Goal: Find specific page/section: Find specific page/section

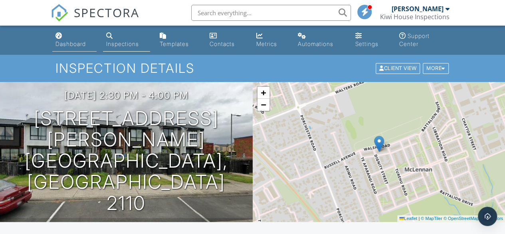
click at [74, 46] on div "Dashboard" at bounding box center [71, 43] width 30 height 7
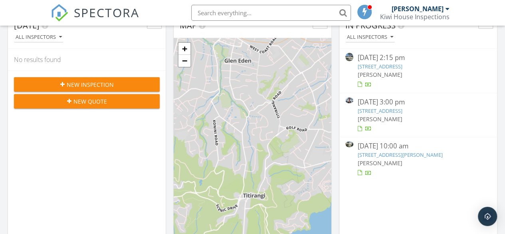
scroll to position [111, 0]
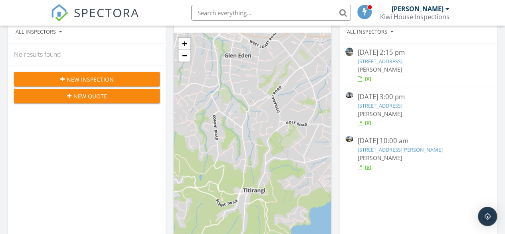
click at [418, 149] on link "50B Arawa St, New Lynn, Auckland 0600" at bounding box center [399, 149] width 85 height 7
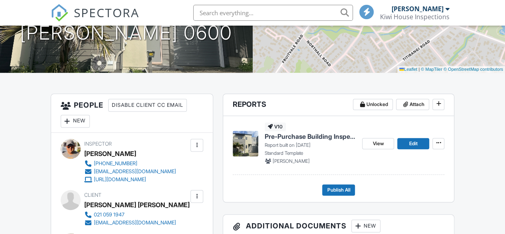
scroll to position [149, 0]
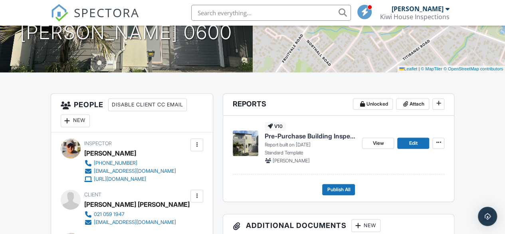
click at [318, 136] on span "Pre-Purchase Building Inspection Report" at bounding box center [310, 135] width 91 height 9
